Goal: Information Seeking & Learning: Learn about a topic

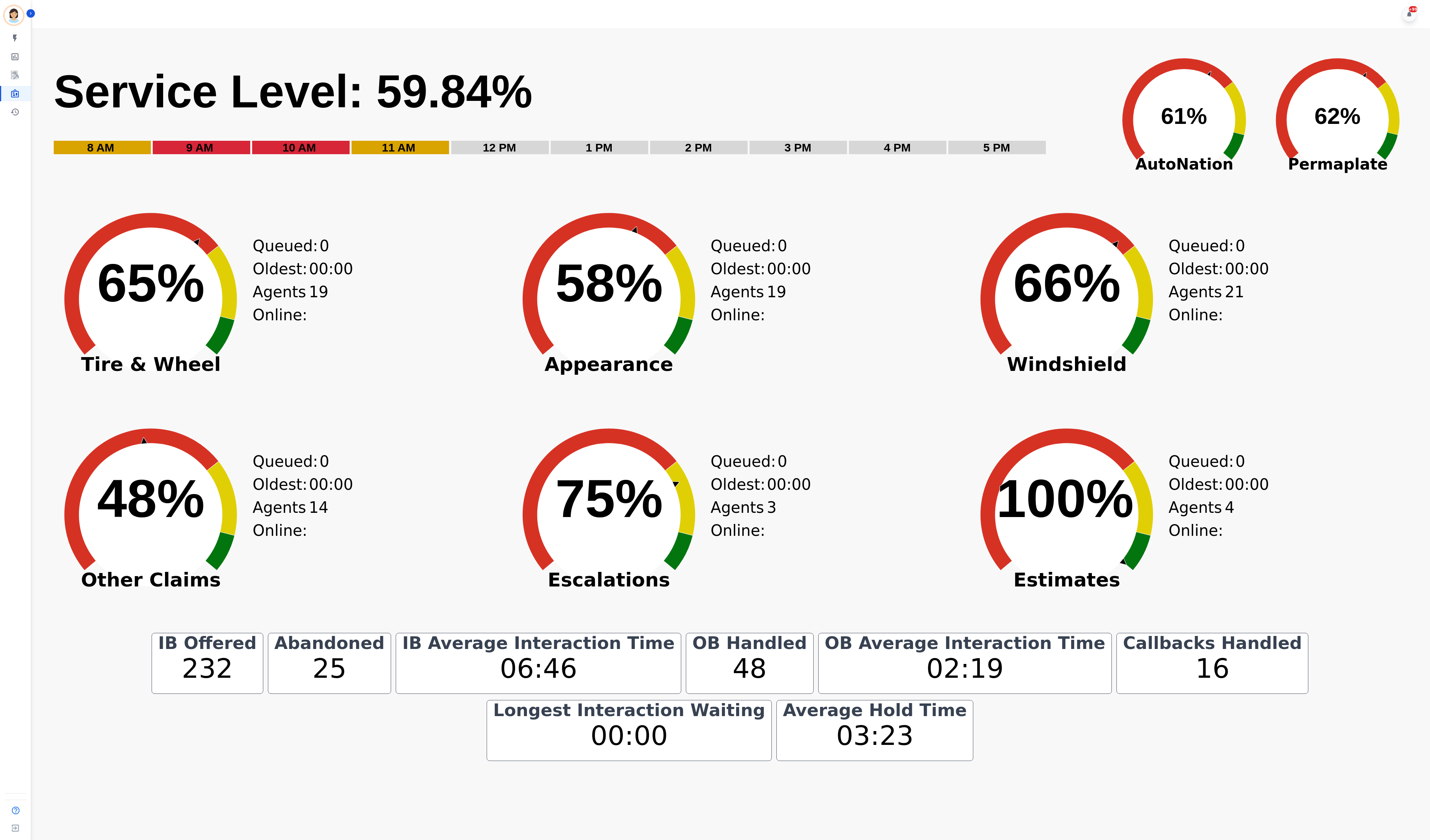
click at [359, 505] on div "Created with Highcharts 10.3.3 48% ​ 48% Other Claims Queued: 0 Oldest: 00:00 A…" at bounding box center [272, 527] width 453 height 211
drag, startPoint x: 428, startPoint y: 529, endPoint x: 435, endPoint y: 521, distance: 10.6
click at [428, 529] on div "Created with Highcharts 10.3.3 48% ​ 48% Other Claims Queued: 0 Oldest: 00:00 A…" at bounding box center [272, 527] width 453 height 211
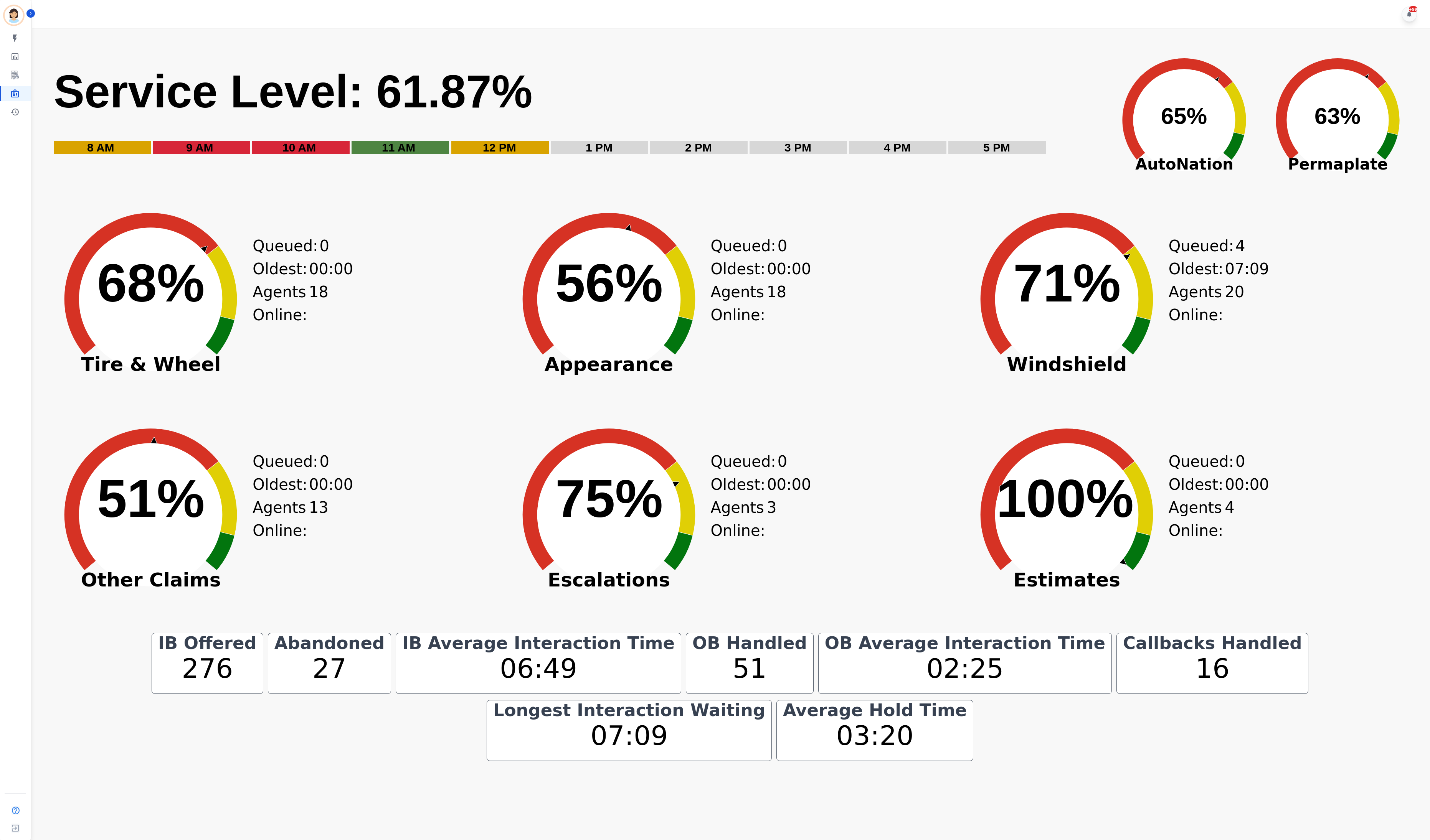
click at [619, 510] on text "75% ​ 75%" at bounding box center [608, 499] width 107 height 60
click at [564, 274] on text "55% ​ 55%" at bounding box center [608, 282] width 107 height 60
click at [99, 447] on icon "Created with Highcharts 10.3.3 51% ​ 51%" at bounding box center [151, 509] width 211 height 211
click at [115, 604] on icon "Created with Highcharts 10.3.3 51% ​ 51%" at bounding box center [151, 509] width 211 height 211
click at [1341, 838] on main "Created with Highcharts 10.3.3 Service Level: 58.10% 5 PM 4 PM 3 PM 2 PM 1 PM 1…" at bounding box center [729, 448] width 1399 height 840
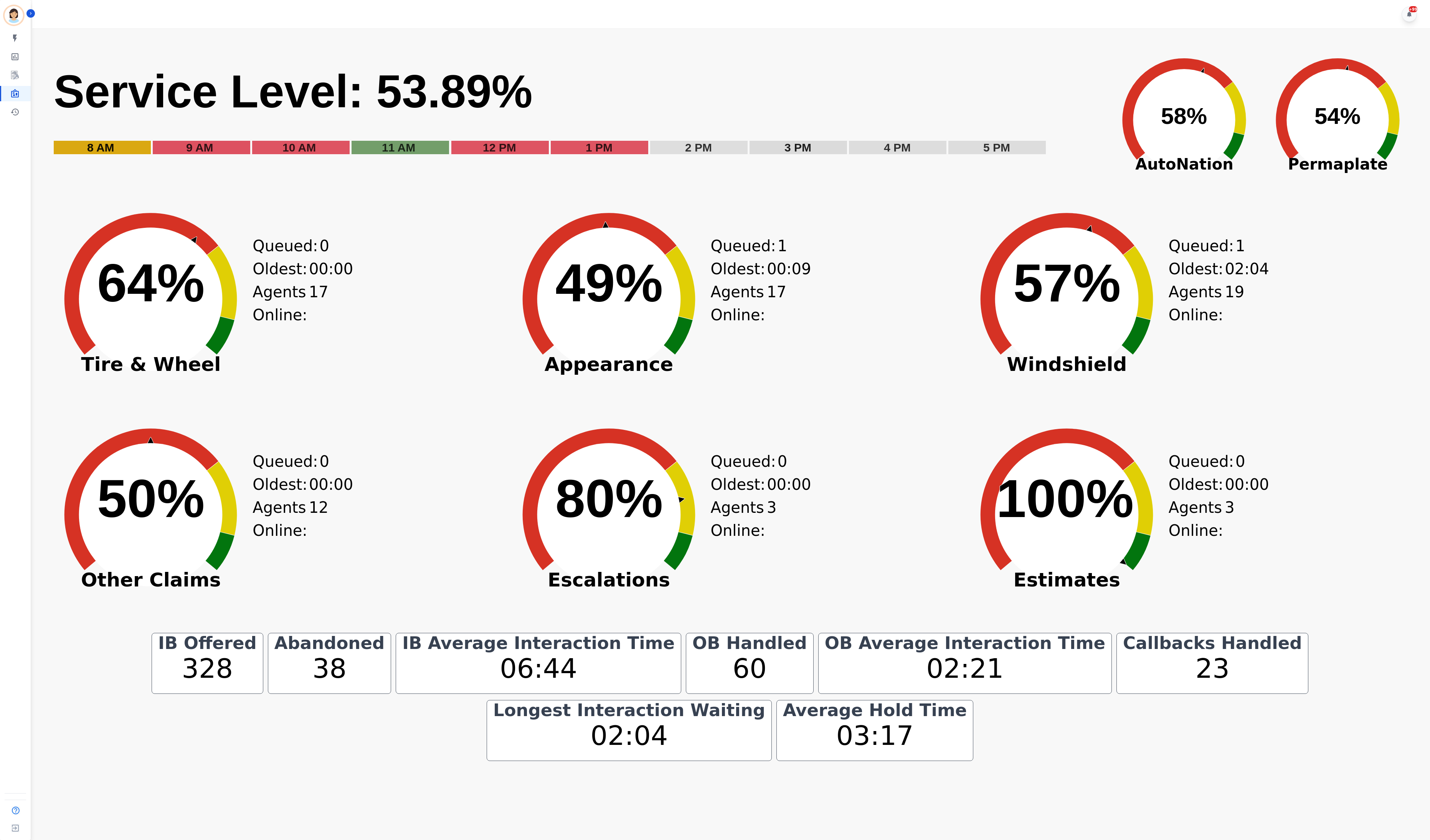
click at [604, 395] on icon "Created with Highcharts 10.3.3 49% ​ 49%" at bounding box center [609, 293] width 211 height 211
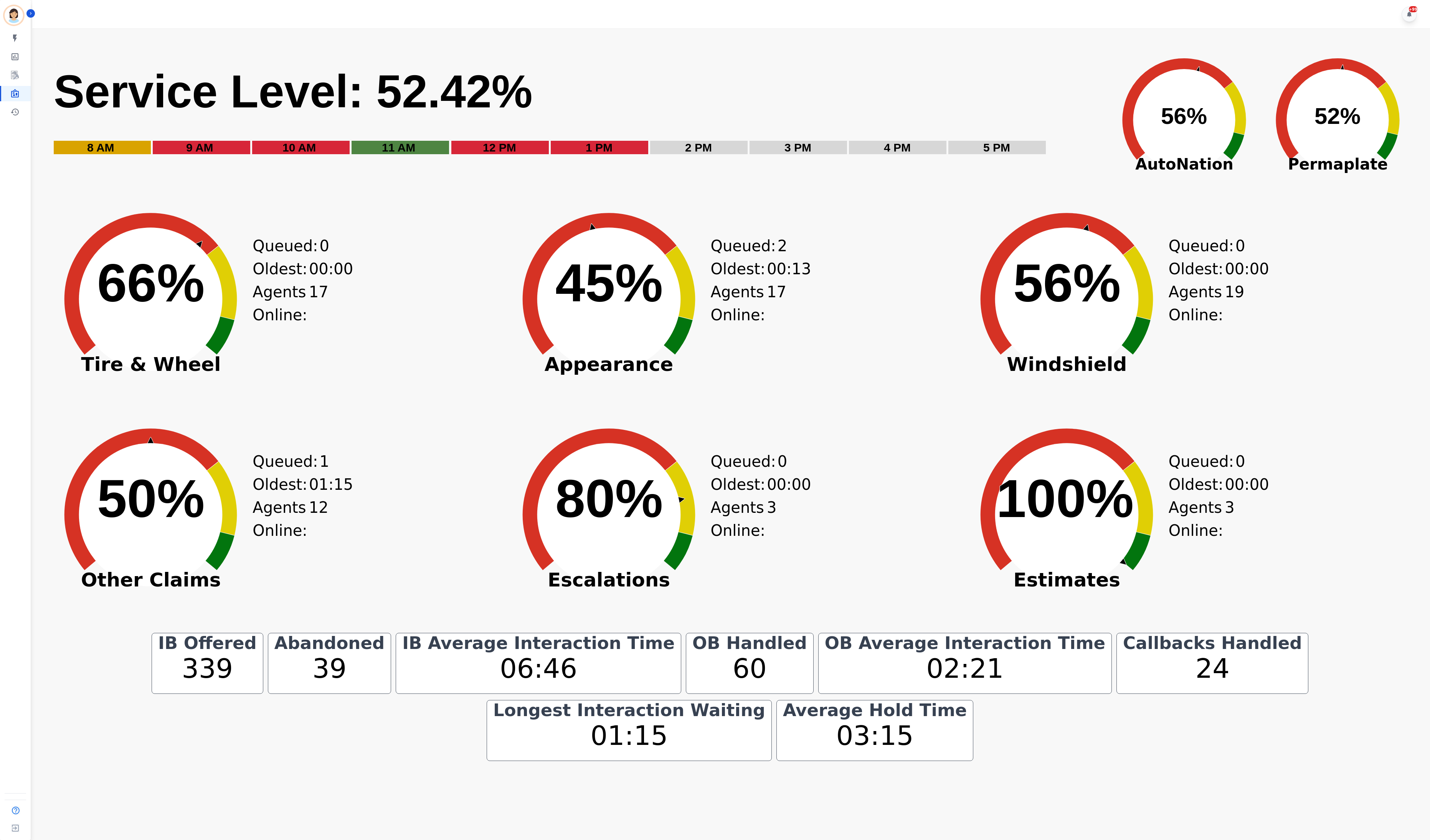
click at [142, 348] on circle at bounding box center [151, 299] width 144 height 144
click at [142, 436] on icon at bounding box center [142, 499] width 154 height 142
